Goal: Task Accomplishment & Management: Use online tool/utility

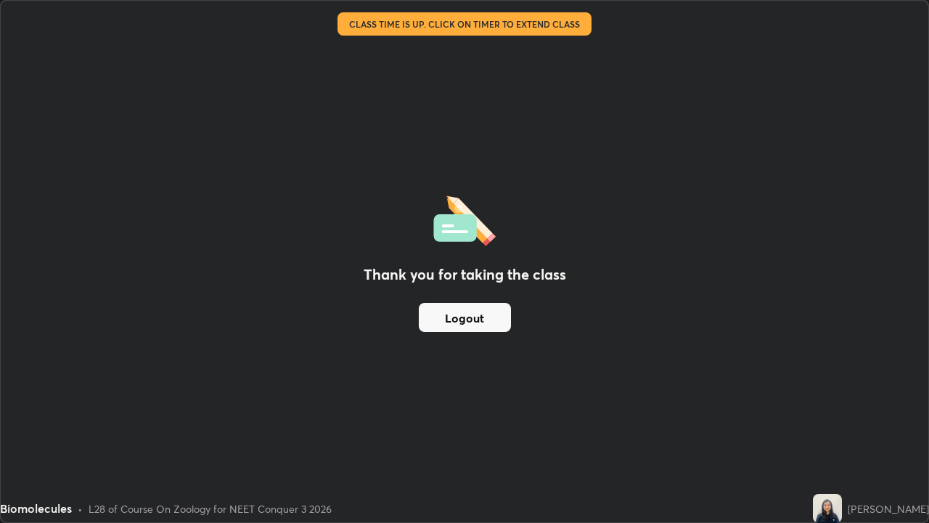
scroll to position [523, 929]
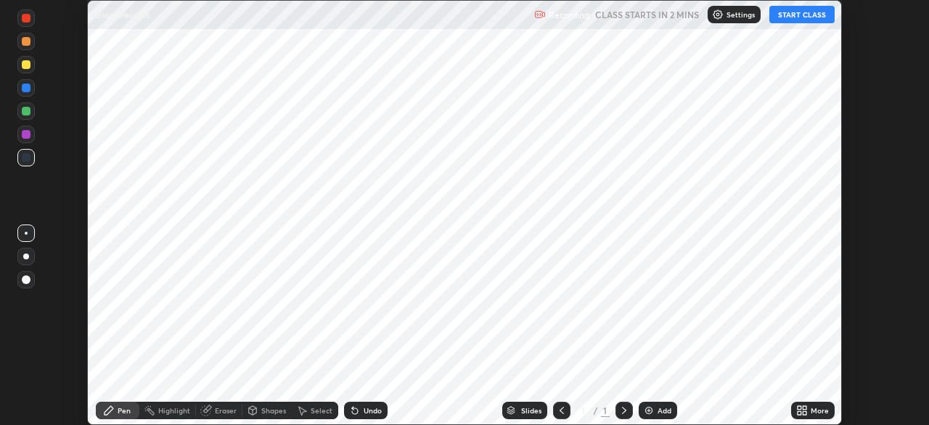
scroll to position [425, 929]
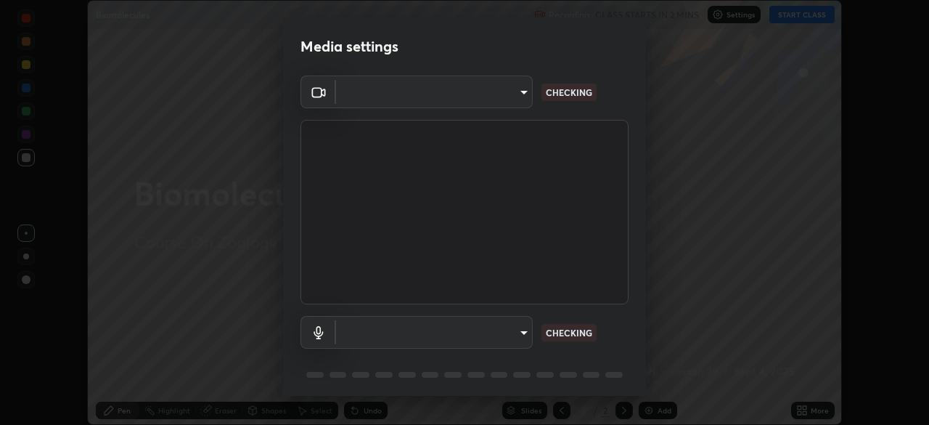
type input "f998bc4046c61b158ae604da705546672abda0c1808058386527230685057052"
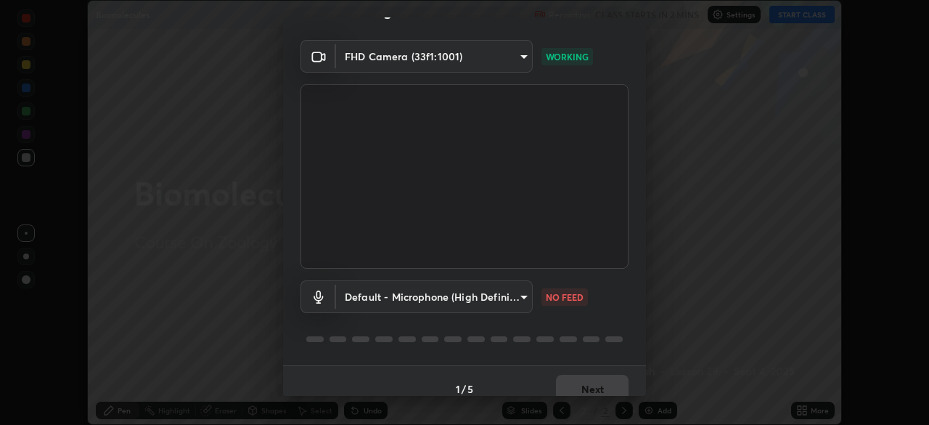
scroll to position [44, 0]
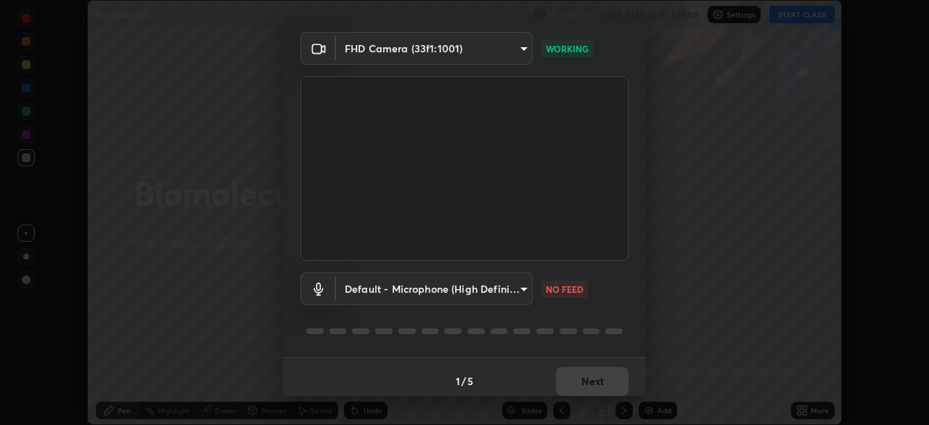
click at [525, 287] on body "Erase all Biomolecules Recording CLASS STARTS IN 2 MINS Settings START CLASS Se…" at bounding box center [464, 212] width 929 height 425
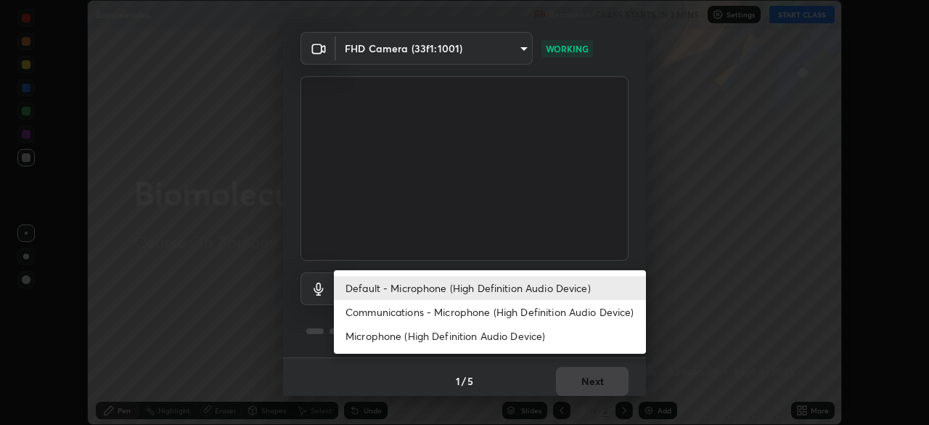
click at [500, 310] on li "Communications - Microphone (High Definition Audio Device)" at bounding box center [490, 312] width 312 height 24
type input "communications"
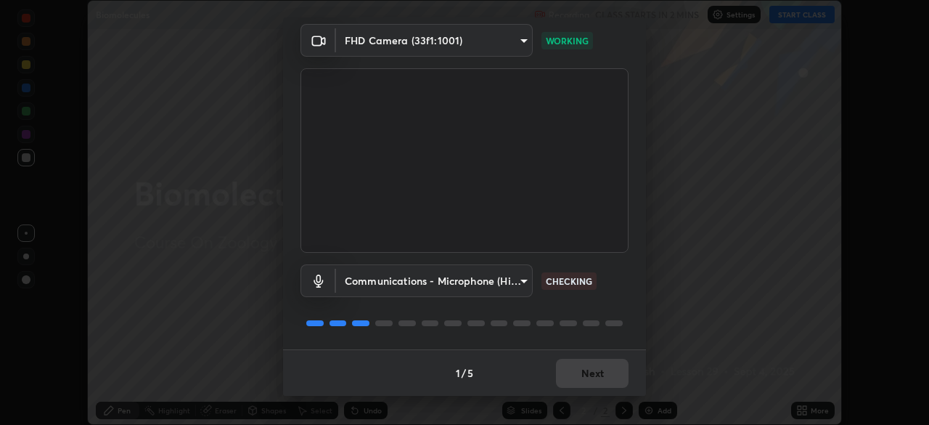
scroll to position [51, 0]
click at [600, 380] on button "Next" at bounding box center [592, 373] width 73 height 29
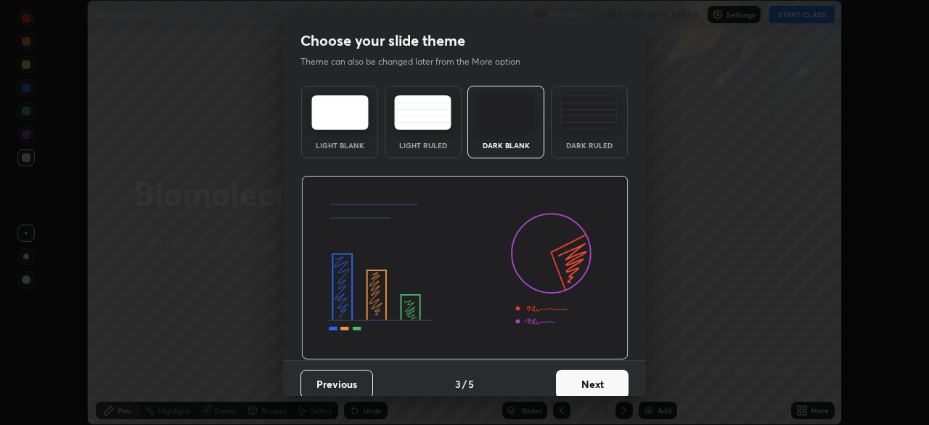
click at [600, 375] on button "Next" at bounding box center [592, 384] width 73 height 29
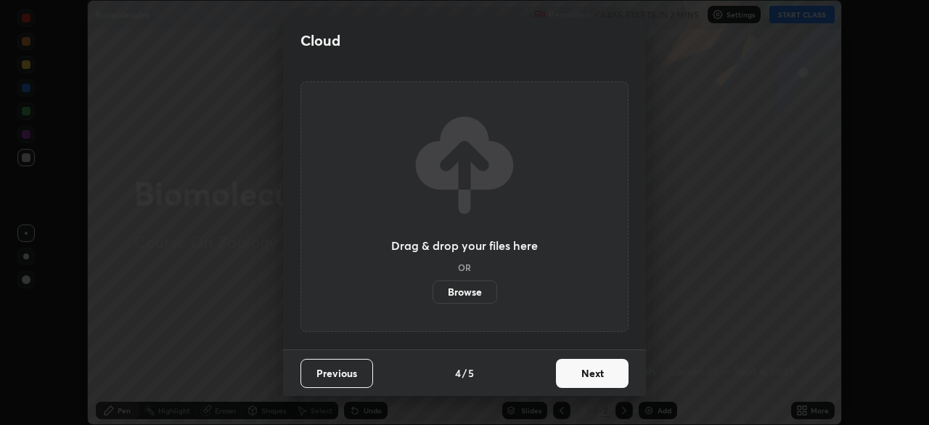
click at [598, 378] on button "Next" at bounding box center [592, 373] width 73 height 29
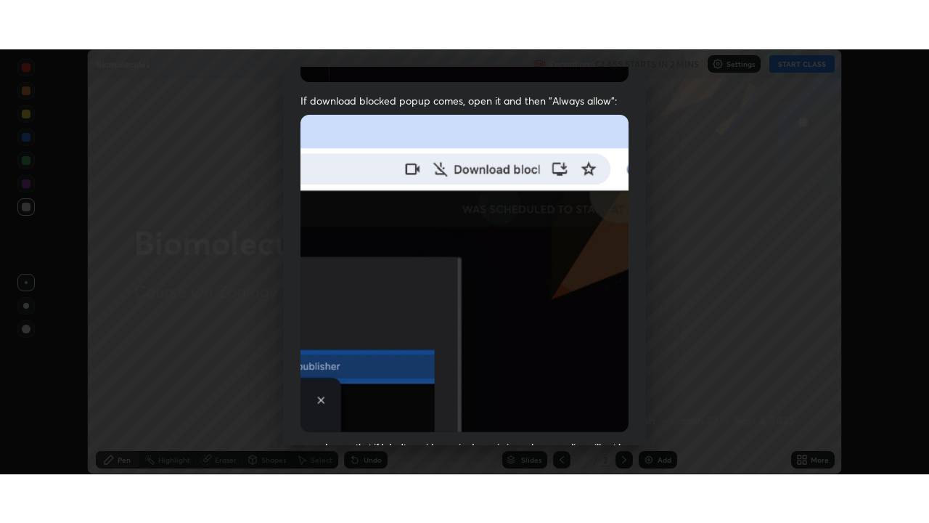
scroll to position [348, 0]
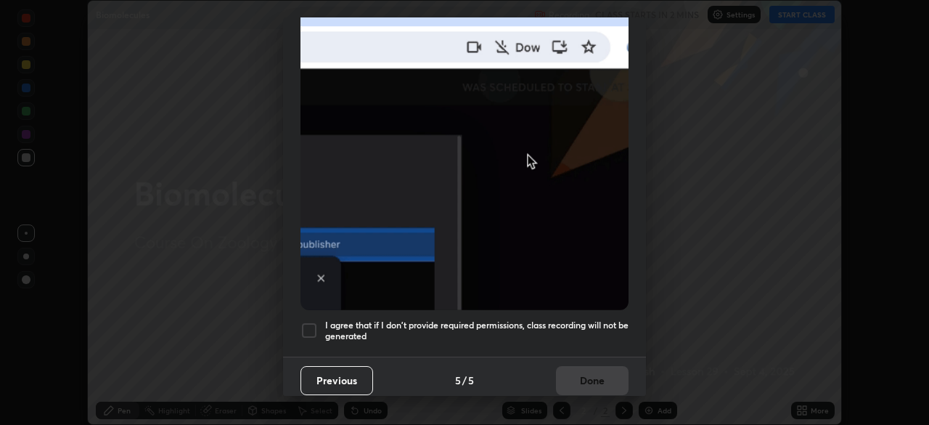
click at [602, 331] on h5 "I agree that if I don't provide required permissions, class recording will not …" at bounding box center [477, 330] width 304 height 23
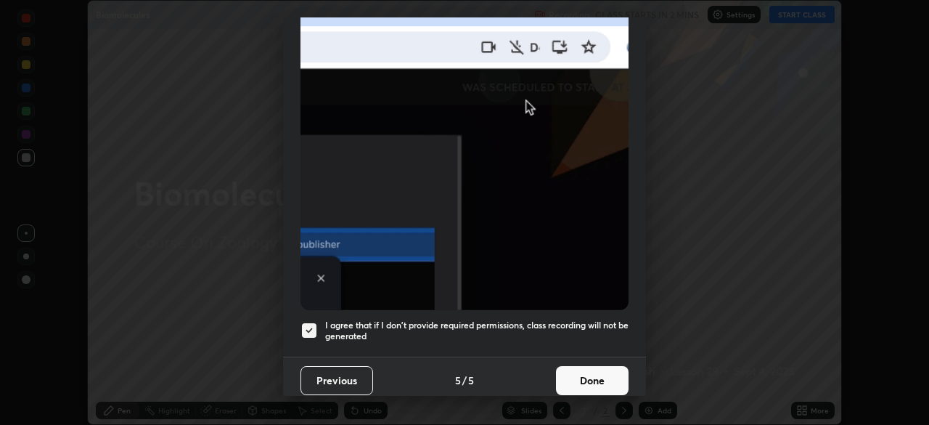
click at [592, 374] on button "Done" at bounding box center [592, 380] width 73 height 29
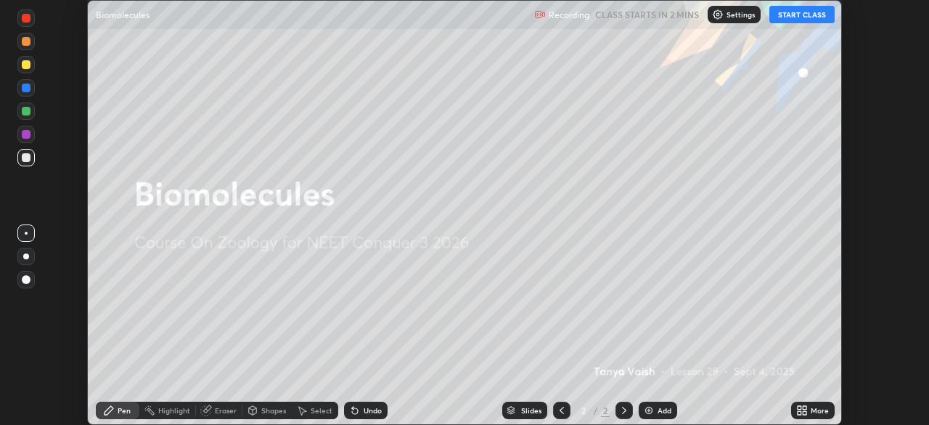
click at [807, 17] on button "START CLASS" at bounding box center [802, 14] width 65 height 17
click at [819, 404] on div "More" at bounding box center [813, 410] width 44 height 17
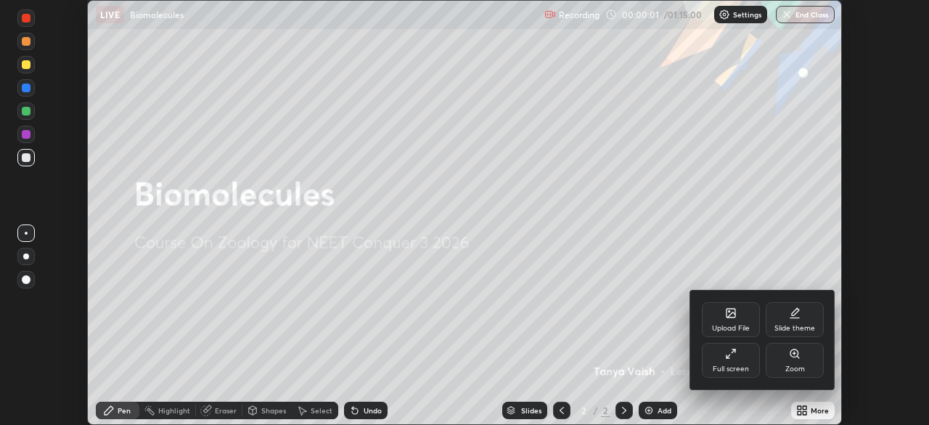
click at [741, 357] on div "Full screen" at bounding box center [731, 360] width 58 height 35
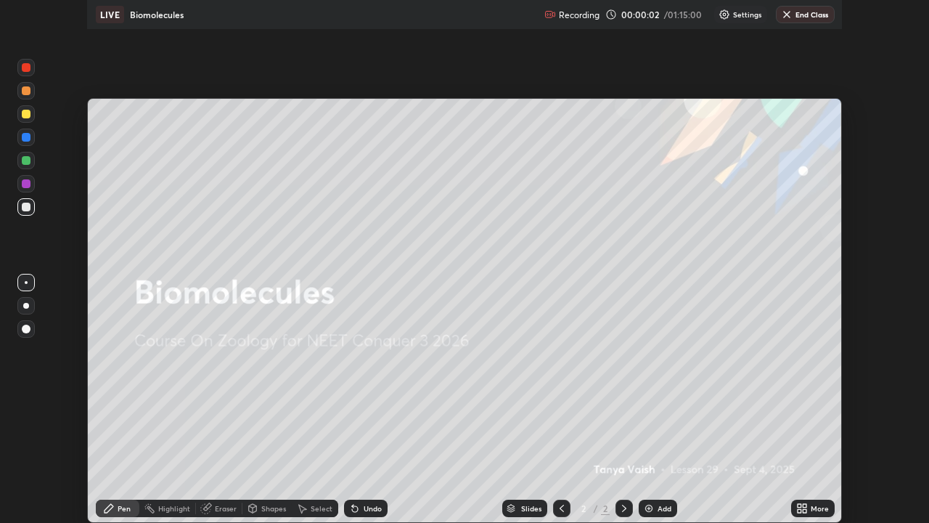
scroll to position [523, 929]
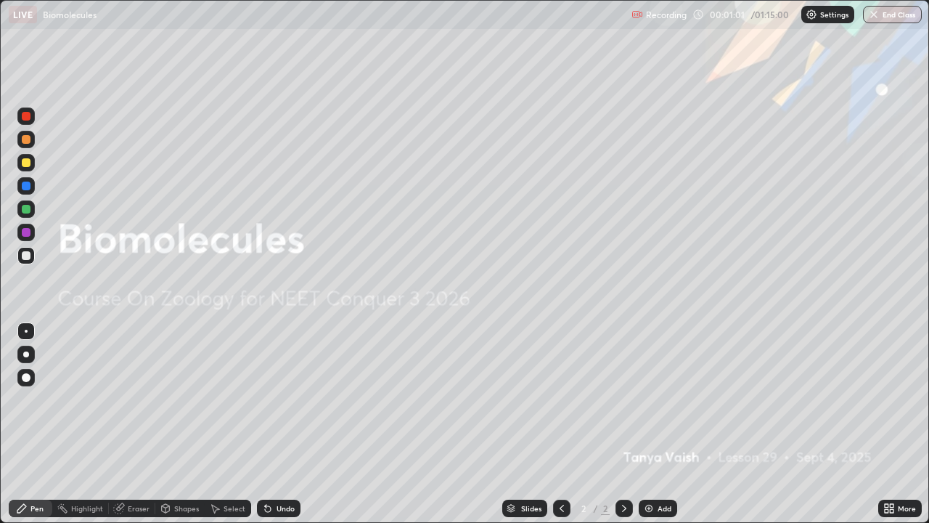
click at [653, 424] on img at bounding box center [649, 508] width 12 height 12
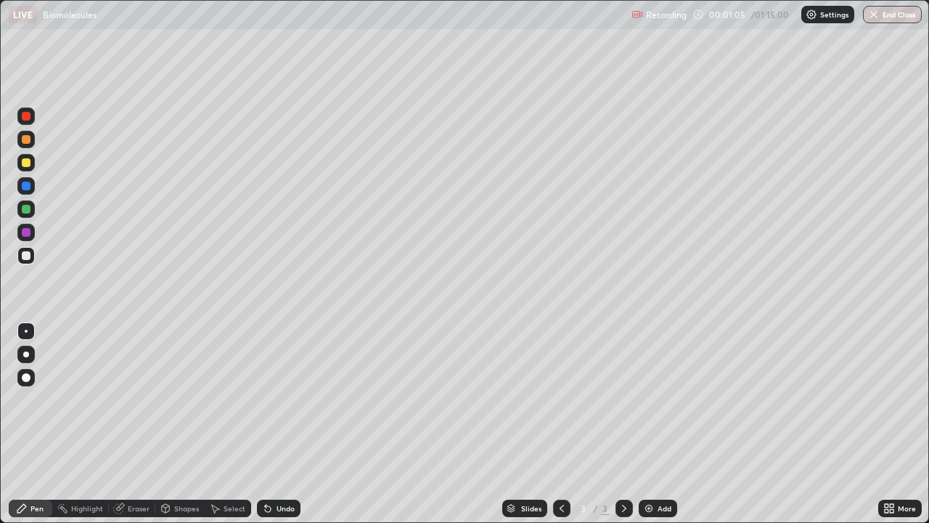
click at [28, 188] on div at bounding box center [26, 186] width 9 height 9
click at [25, 162] on div at bounding box center [26, 162] width 9 height 9
click at [285, 424] on div "Undo" at bounding box center [286, 508] width 18 height 7
click at [27, 352] on div at bounding box center [26, 354] width 6 height 6
click at [31, 210] on div at bounding box center [25, 208] width 17 height 17
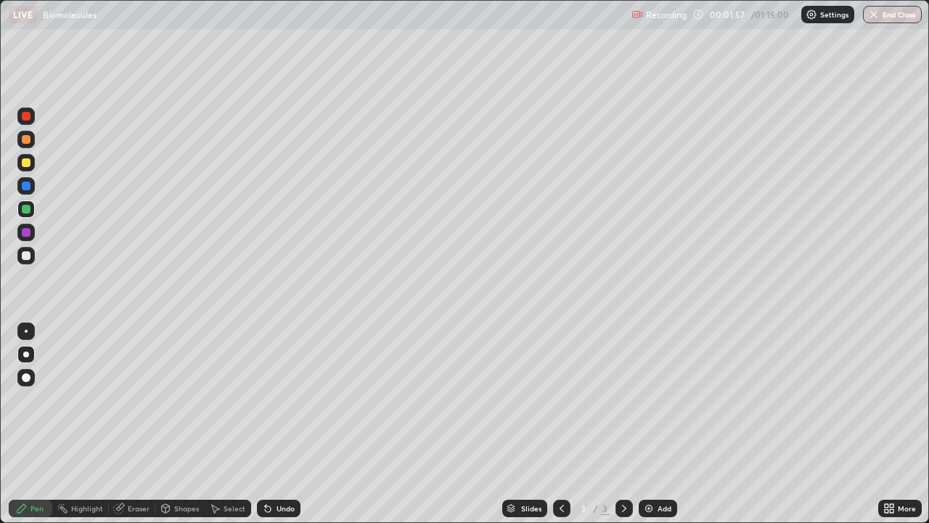
click at [27, 256] on div at bounding box center [26, 255] width 9 height 9
click at [283, 424] on div "Undo" at bounding box center [286, 508] width 18 height 7
click at [28, 187] on div at bounding box center [26, 186] width 9 height 9
click at [281, 424] on div "Undo" at bounding box center [286, 508] width 18 height 7
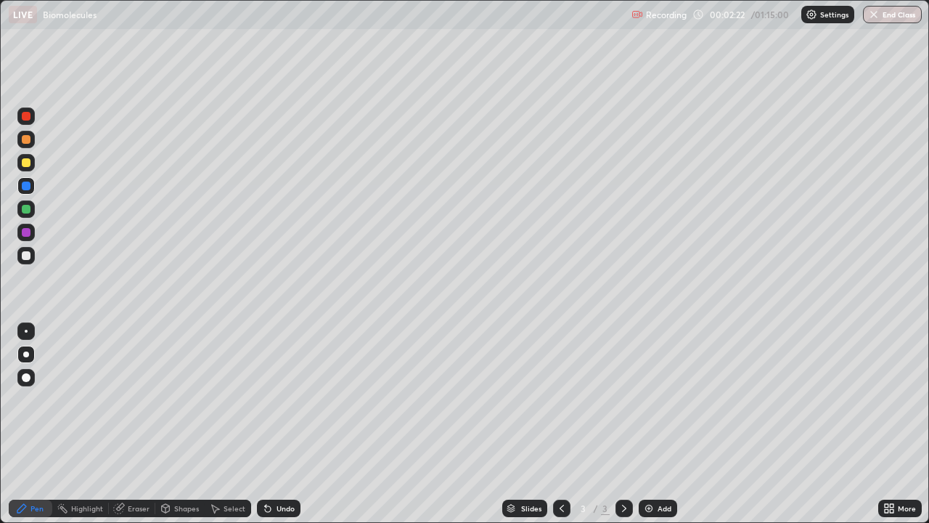
click at [281, 424] on div "Undo" at bounding box center [286, 508] width 18 height 7
click at [266, 424] on div "Undo" at bounding box center [279, 508] width 44 height 17
click at [28, 163] on div at bounding box center [26, 162] width 9 height 9
click at [28, 256] on div at bounding box center [26, 255] width 9 height 9
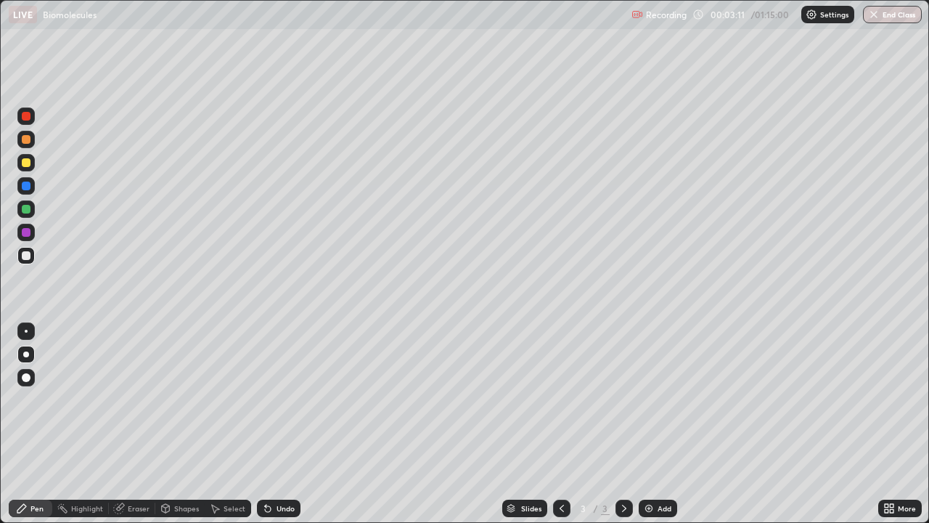
click at [26, 118] on div at bounding box center [26, 116] width 9 height 9
click at [27, 209] on div at bounding box center [26, 209] width 9 height 9
click at [28, 235] on div at bounding box center [26, 232] width 9 height 9
click at [24, 257] on div at bounding box center [26, 255] width 9 height 9
click at [30, 166] on div at bounding box center [25, 162] width 17 height 17
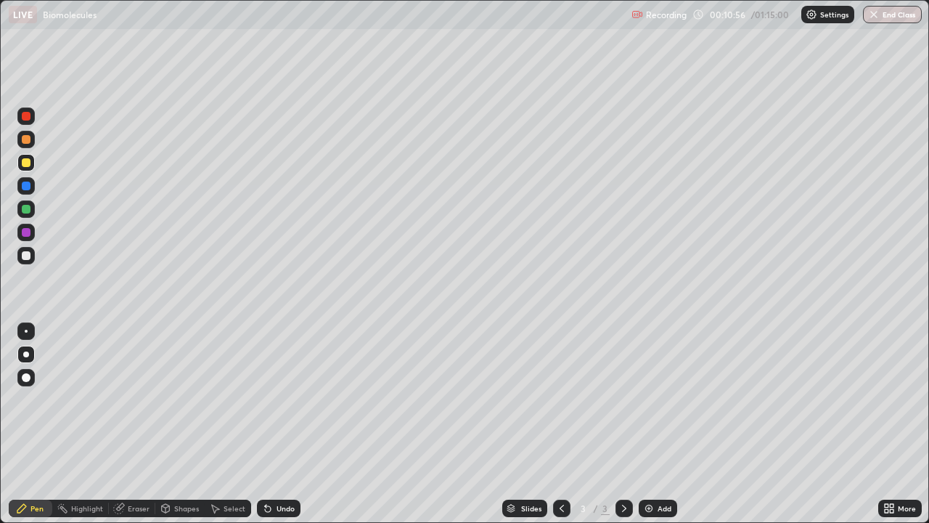
click at [666, 424] on div "Add" at bounding box center [665, 508] width 14 height 7
click at [26, 140] on div at bounding box center [26, 139] width 9 height 9
click at [33, 209] on div at bounding box center [25, 208] width 17 height 17
click at [27, 232] on div at bounding box center [26, 232] width 9 height 9
click at [27, 208] on div at bounding box center [26, 209] width 9 height 9
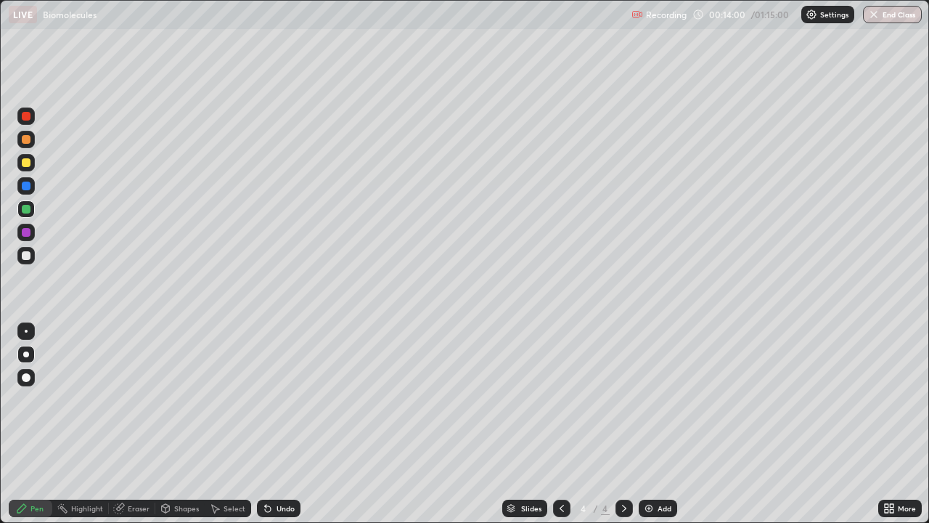
click at [27, 163] on div at bounding box center [26, 162] width 9 height 9
click at [664, 424] on div "Add" at bounding box center [665, 508] width 14 height 7
click at [29, 190] on div at bounding box center [26, 186] width 9 height 9
click at [661, 424] on div "Add" at bounding box center [665, 508] width 14 height 7
click at [27, 256] on div at bounding box center [26, 255] width 9 height 9
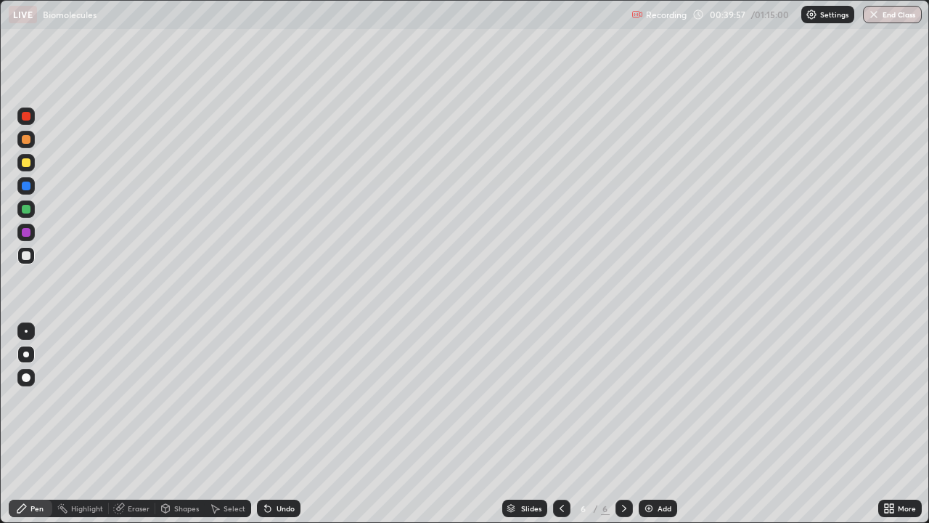
click at [27, 163] on div at bounding box center [26, 162] width 9 height 9
click at [28, 207] on div at bounding box center [26, 209] width 9 height 9
click at [27, 141] on div at bounding box center [26, 139] width 9 height 9
click at [28, 188] on div at bounding box center [26, 186] width 9 height 9
click at [29, 208] on div at bounding box center [26, 209] width 9 height 9
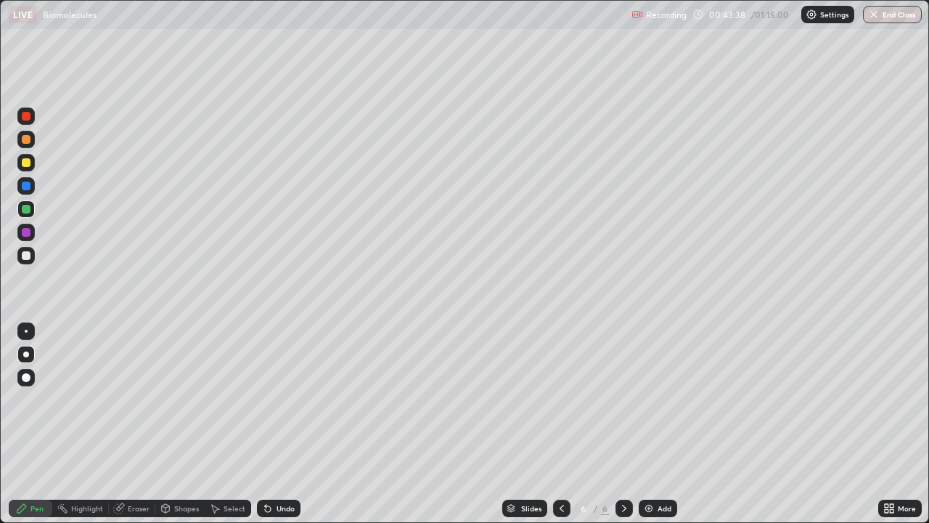
click at [30, 168] on div at bounding box center [25, 162] width 17 height 17
click at [27, 137] on div at bounding box center [26, 139] width 9 height 9
click at [28, 256] on div at bounding box center [26, 255] width 9 height 9
click at [27, 168] on div at bounding box center [25, 162] width 17 height 17
click at [30, 207] on div at bounding box center [26, 209] width 9 height 9
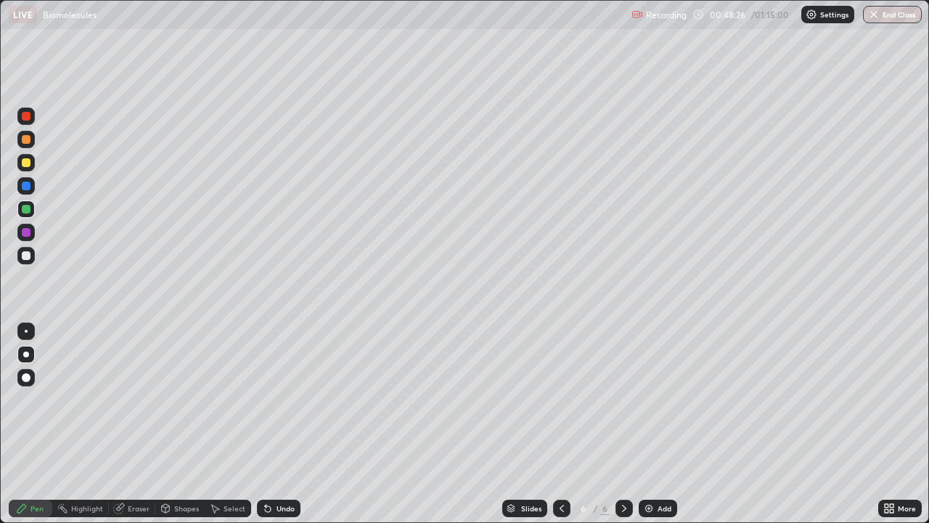
click at [659, 424] on div "Add" at bounding box center [665, 508] width 14 height 7
click at [27, 139] on div at bounding box center [26, 139] width 9 height 9
click at [33, 163] on div at bounding box center [25, 162] width 17 height 17
click at [28, 188] on div at bounding box center [26, 186] width 9 height 9
click at [29, 164] on div at bounding box center [26, 162] width 9 height 9
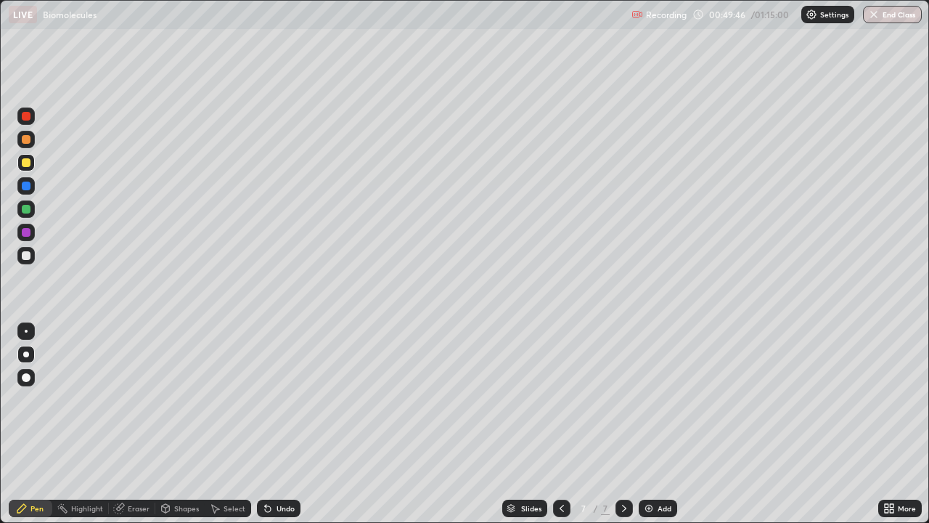
click at [27, 187] on div at bounding box center [26, 186] width 9 height 9
click at [266, 424] on icon at bounding box center [268, 509] width 6 height 6
click at [29, 211] on div at bounding box center [26, 209] width 9 height 9
click at [33, 254] on div at bounding box center [25, 255] width 17 height 17
click at [28, 162] on div at bounding box center [26, 162] width 9 height 9
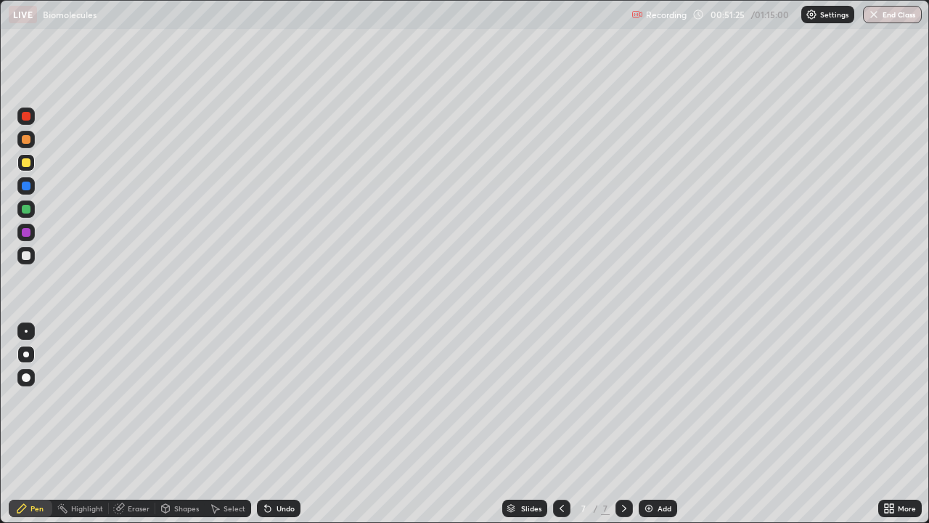
click at [25, 254] on div at bounding box center [26, 255] width 9 height 9
click at [27, 186] on div at bounding box center [26, 186] width 9 height 9
click at [29, 163] on div at bounding box center [26, 162] width 9 height 9
click at [29, 253] on div at bounding box center [26, 255] width 9 height 9
click at [661, 424] on div "Add" at bounding box center [665, 508] width 14 height 7
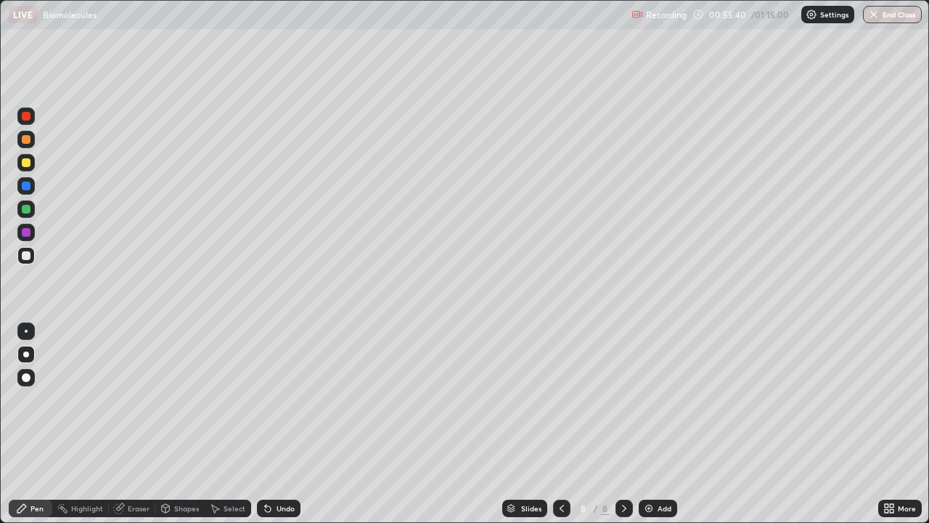
click at [30, 139] on div at bounding box center [26, 139] width 9 height 9
click at [26, 187] on div at bounding box center [26, 186] width 9 height 9
click at [26, 210] on div at bounding box center [26, 209] width 9 height 9
click at [25, 160] on div at bounding box center [26, 162] width 9 height 9
click at [29, 256] on div at bounding box center [26, 255] width 9 height 9
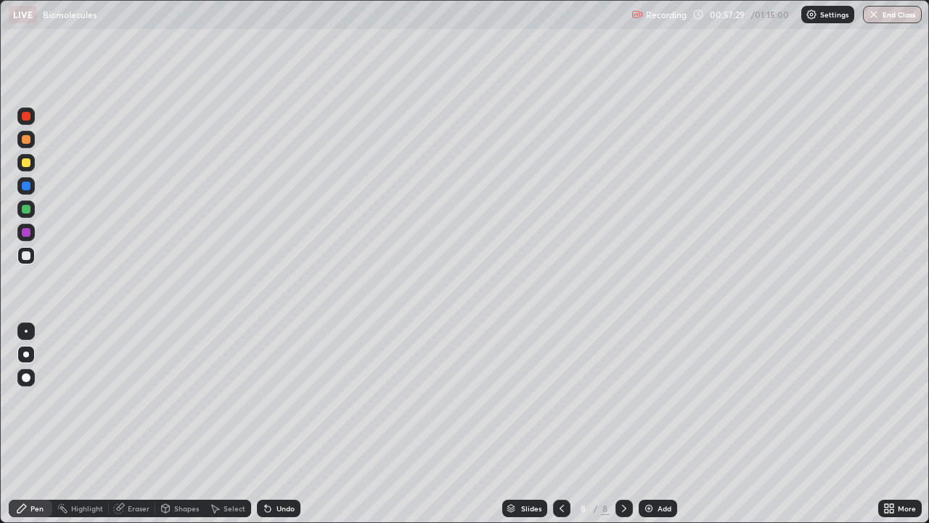
click at [25, 165] on div at bounding box center [26, 162] width 9 height 9
click at [27, 141] on div at bounding box center [26, 139] width 9 height 9
click at [272, 424] on div "Undo" at bounding box center [279, 508] width 44 height 17
click at [277, 424] on div "Undo" at bounding box center [286, 508] width 18 height 7
click at [25, 258] on div at bounding box center [26, 255] width 9 height 9
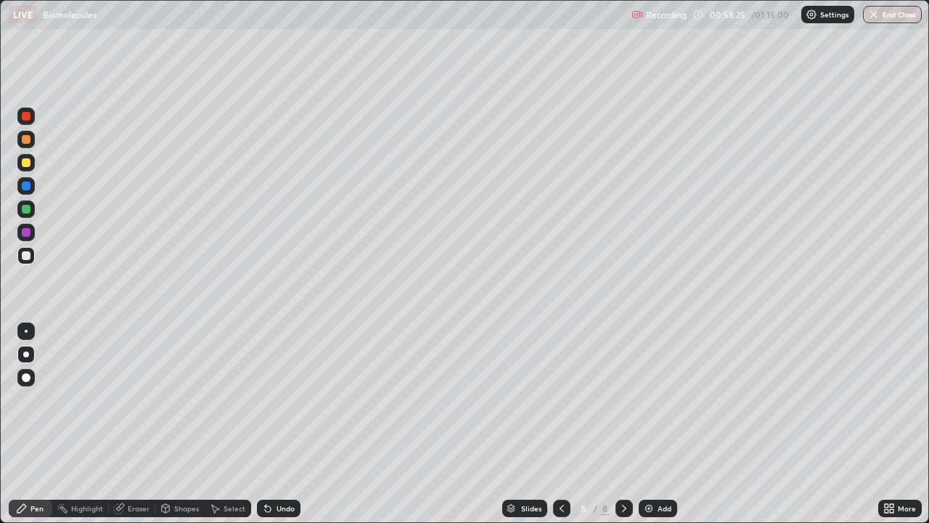
click at [23, 141] on div at bounding box center [26, 139] width 9 height 9
click at [28, 258] on div at bounding box center [26, 255] width 9 height 9
click at [28, 139] on div at bounding box center [26, 139] width 9 height 9
click at [27, 255] on div at bounding box center [26, 255] width 9 height 9
click at [662, 424] on div "Add" at bounding box center [665, 508] width 14 height 7
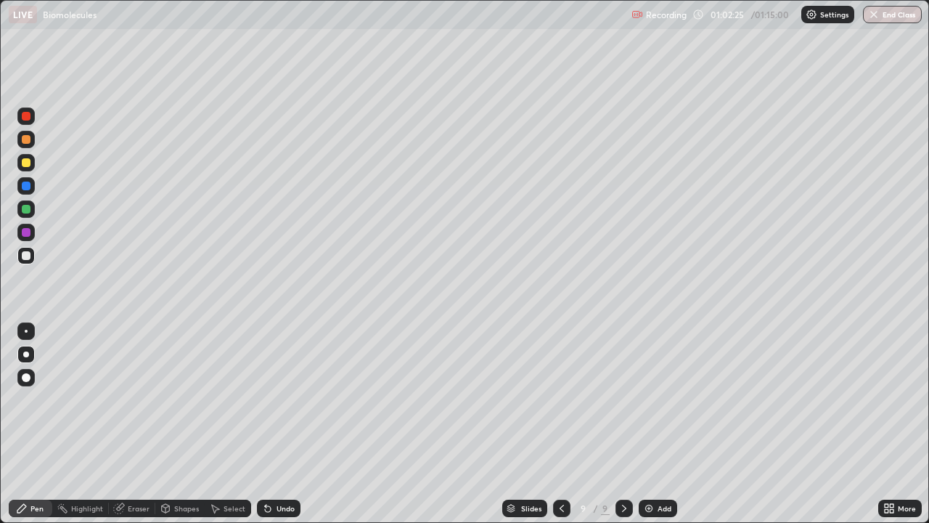
click at [23, 161] on div at bounding box center [26, 162] width 9 height 9
click at [32, 139] on div at bounding box center [25, 139] width 17 height 17
click at [27, 163] on div at bounding box center [26, 162] width 9 height 9
click at [284, 424] on div "Undo" at bounding box center [286, 508] width 18 height 7
click at [288, 424] on div "Undo" at bounding box center [286, 508] width 18 height 7
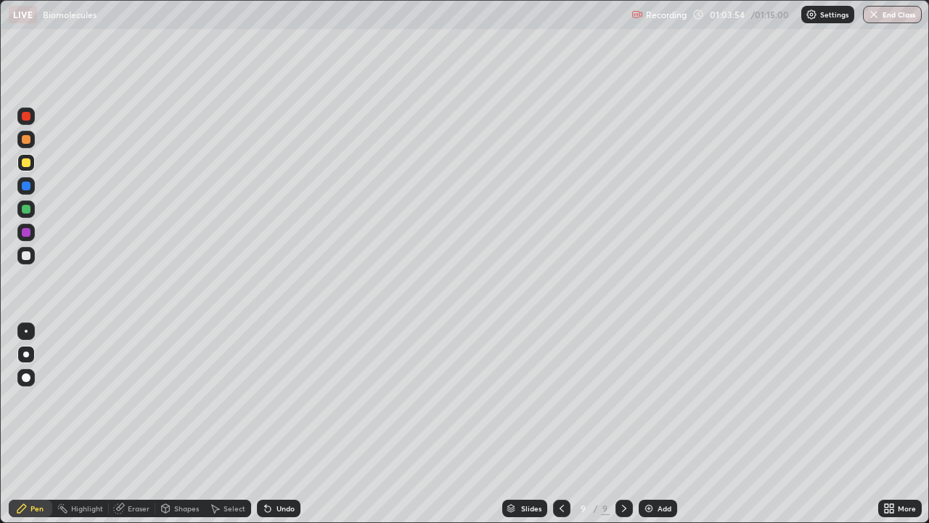
click at [31, 140] on div at bounding box center [25, 139] width 17 height 17
click at [290, 424] on div "Undo" at bounding box center [279, 508] width 44 height 17
click at [21, 210] on div at bounding box center [25, 208] width 17 height 17
click at [32, 255] on div at bounding box center [25, 255] width 17 height 17
click at [286, 424] on div "Undo" at bounding box center [286, 508] width 18 height 7
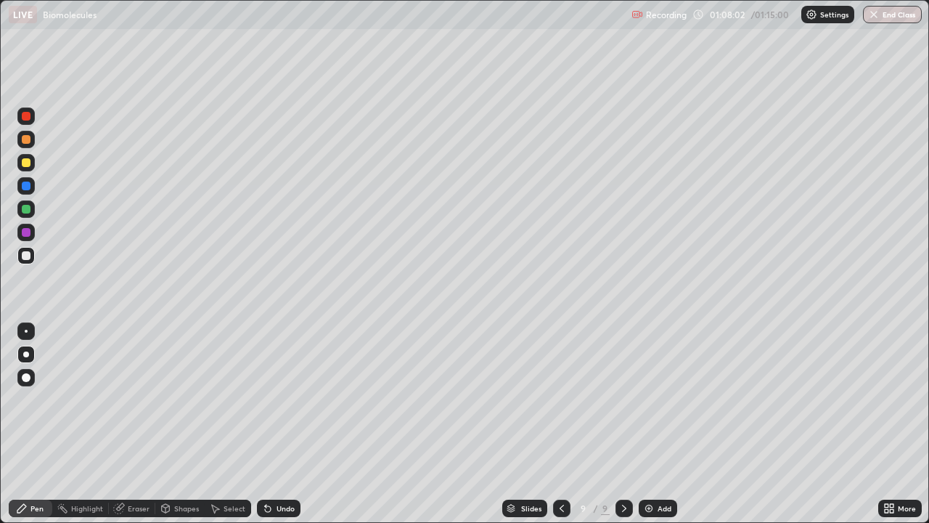
click at [667, 424] on div "Add" at bounding box center [665, 508] width 14 height 7
click at [32, 139] on div at bounding box center [25, 139] width 17 height 17
click at [28, 117] on div at bounding box center [26, 116] width 9 height 9
click at [29, 210] on div at bounding box center [26, 209] width 9 height 9
click at [29, 142] on div at bounding box center [26, 139] width 9 height 9
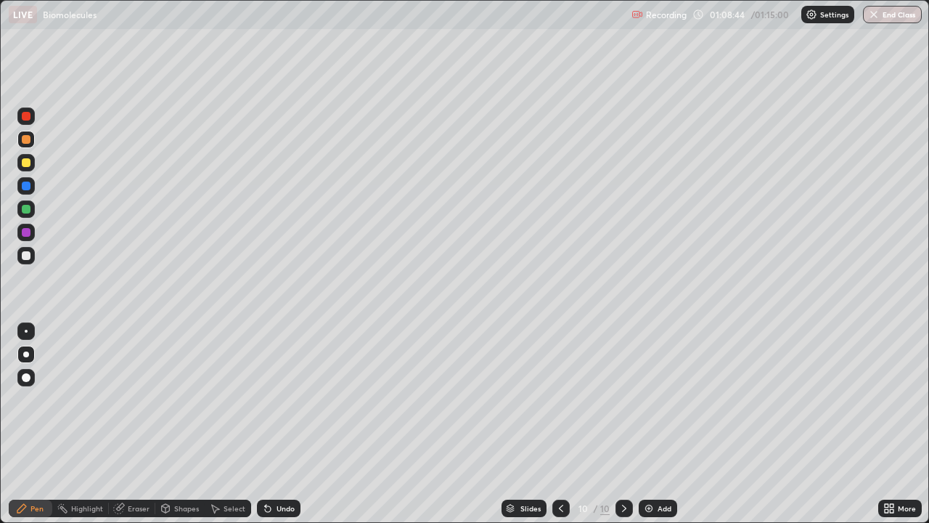
click at [27, 256] on div at bounding box center [26, 255] width 9 height 9
click at [33, 211] on div at bounding box center [25, 208] width 17 height 17
click at [281, 424] on div "Undo" at bounding box center [286, 508] width 18 height 7
click at [25, 160] on div at bounding box center [26, 162] width 9 height 9
click at [29, 138] on div at bounding box center [26, 139] width 9 height 9
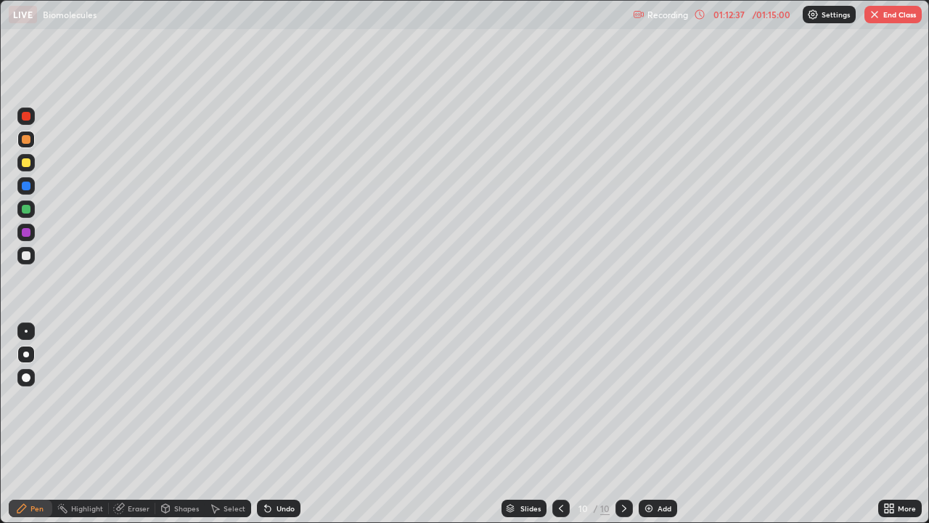
click at [30, 208] on div at bounding box center [26, 209] width 9 height 9
click at [27, 186] on div at bounding box center [26, 186] width 9 height 9
click at [26, 258] on div at bounding box center [26, 255] width 9 height 9
click at [28, 207] on div at bounding box center [26, 209] width 9 height 9
click at [28, 165] on div at bounding box center [26, 162] width 9 height 9
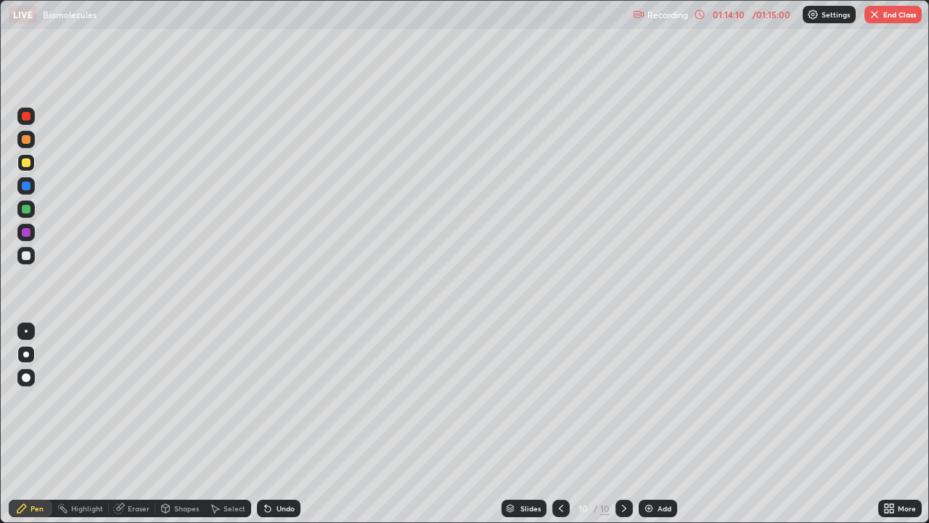
click at [27, 251] on div at bounding box center [26, 255] width 9 height 9
click at [33, 166] on div at bounding box center [25, 162] width 17 height 17
click at [27, 139] on div at bounding box center [26, 139] width 9 height 9
click at [285, 424] on div "Undo" at bounding box center [286, 508] width 18 height 7
click at [290, 424] on div "Undo" at bounding box center [286, 508] width 18 height 7
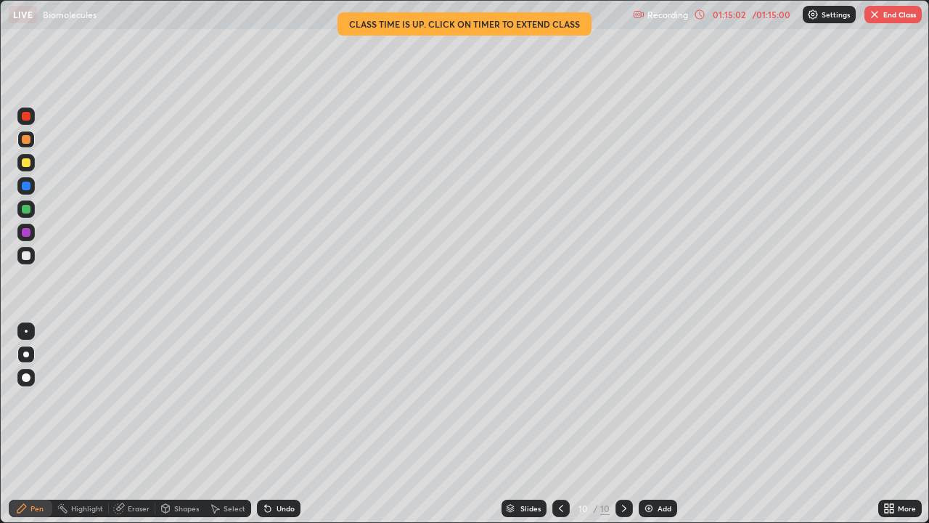
click at [31, 161] on div at bounding box center [25, 162] width 17 height 17
click at [904, 15] on button "End Class" at bounding box center [893, 14] width 57 height 17
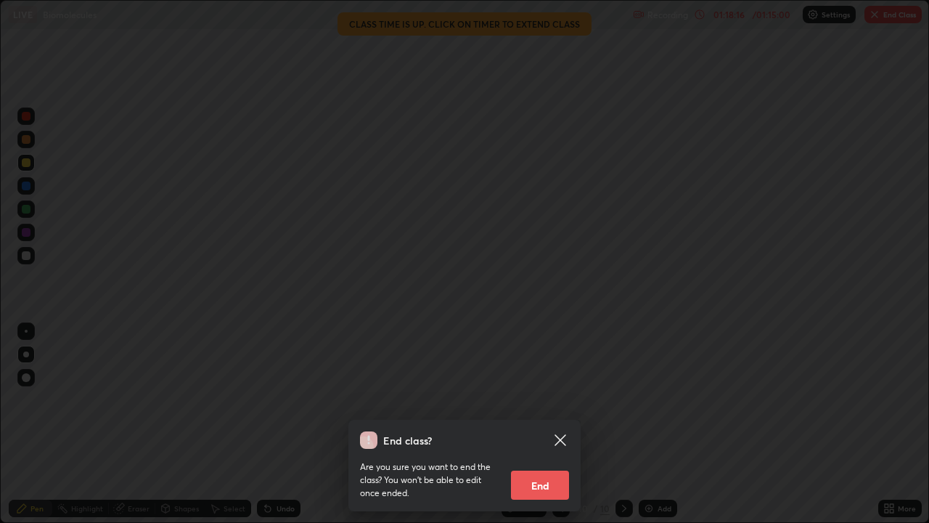
click at [545, 424] on button "End" at bounding box center [540, 485] width 58 height 29
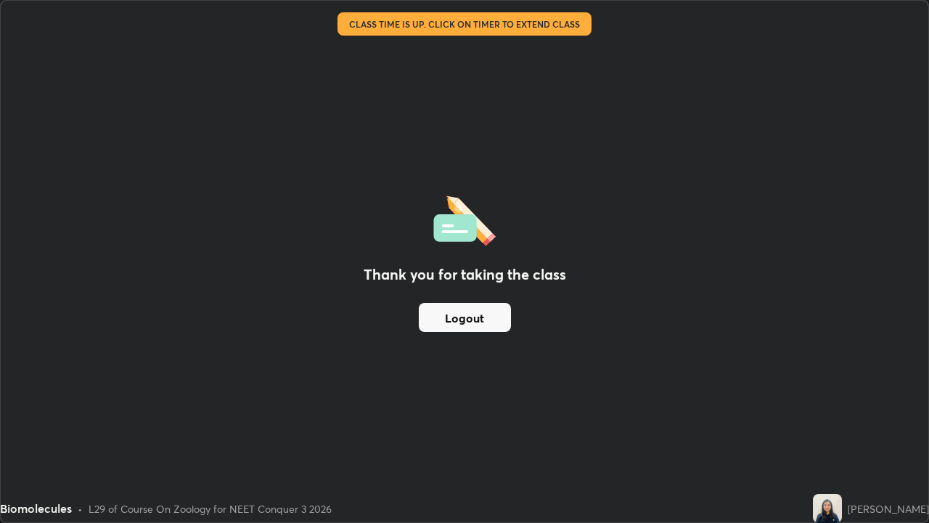
click at [481, 316] on button "Logout" at bounding box center [465, 317] width 92 height 29
